Goal: Task Accomplishment & Management: Manage account settings

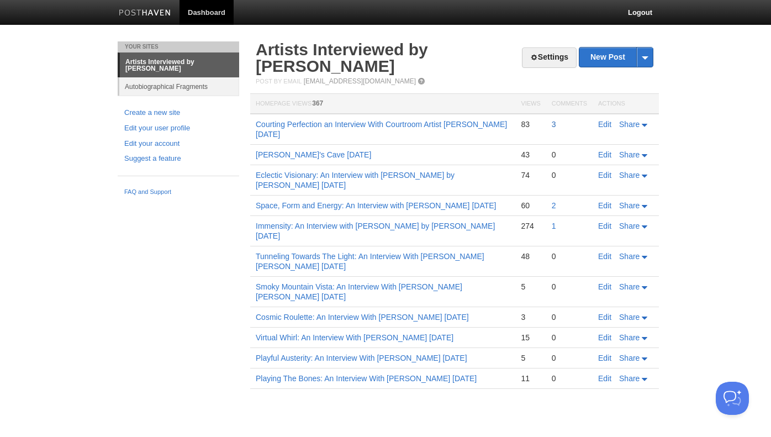
click at [555, 127] on link "3" at bounding box center [553, 124] width 4 height 9
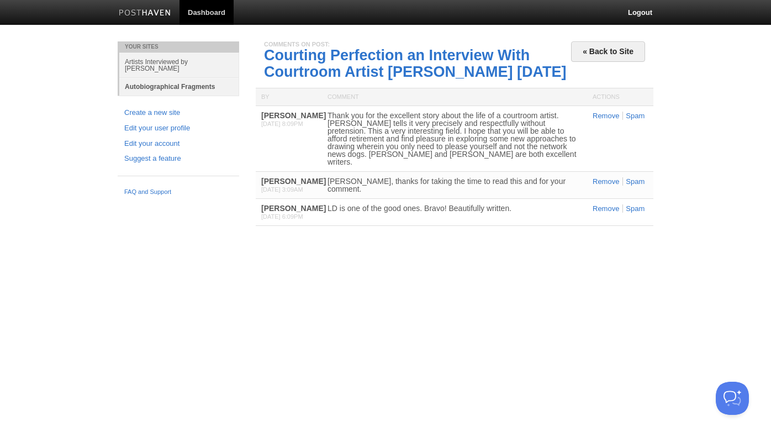
click at [166, 87] on link "Autobiographical Fragments" at bounding box center [179, 86] width 120 height 18
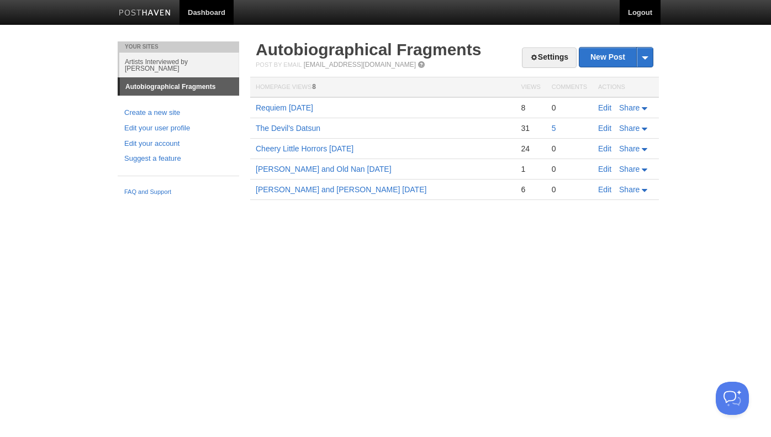
click at [630, 9] on link "Logout" at bounding box center [639, 12] width 41 height 25
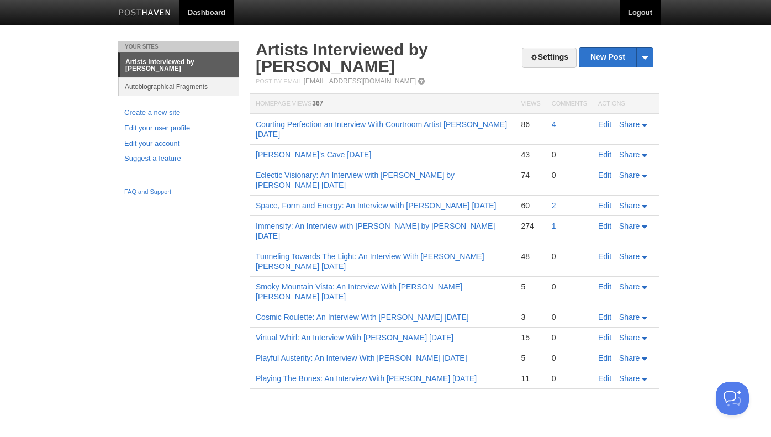
click at [638, 12] on link "Logout" at bounding box center [639, 12] width 41 height 25
